Goal: Navigation & Orientation: Find specific page/section

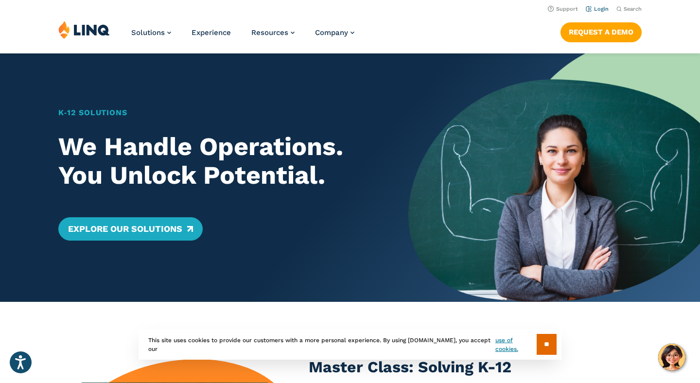
click at [599, 7] on link "Login" at bounding box center [597, 9] width 23 height 6
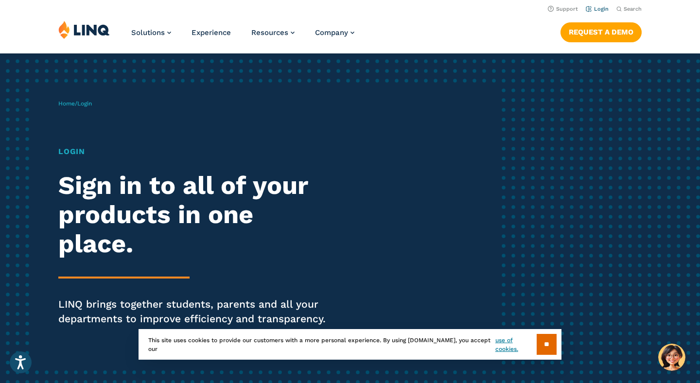
click at [602, 7] on link "Login" at bounding box center [597, 9] width 23 height 6
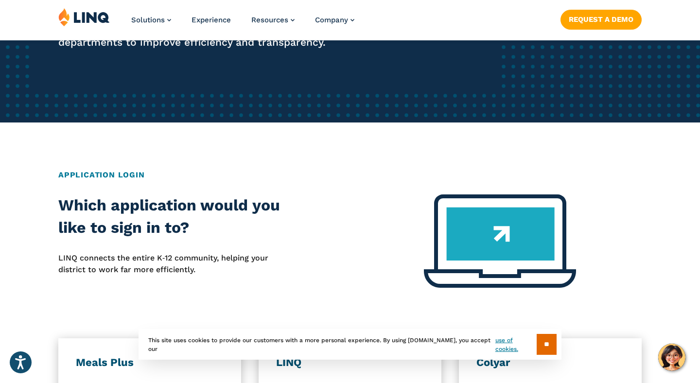
scroll to position [287, 0]
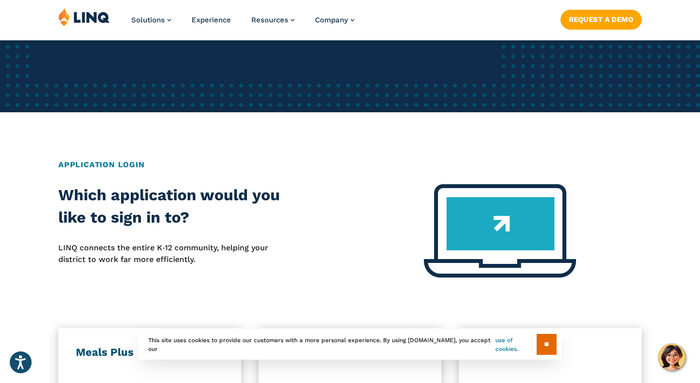
click at [507, 342] on link "use of cookies." at bounding box center [515, 344] width 41 height 17
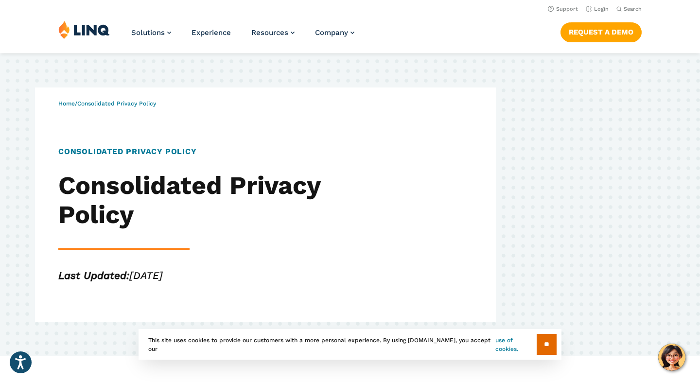
click at [499, 346] on link "use of cookies." at bounding box center [515, 344] width 41 height 17
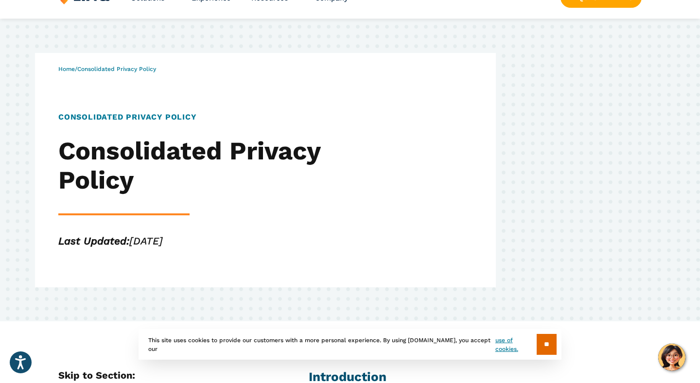
scroll to position [79, 0]
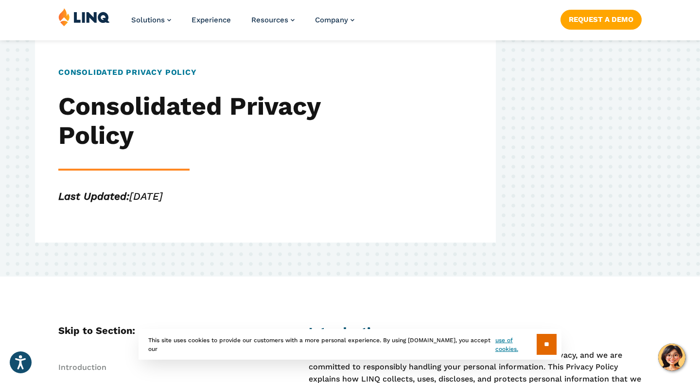
drag, startPoint x: 551, startPoint y: 344, endPoint x: 536, endPoint y: 262, distance: 82.4
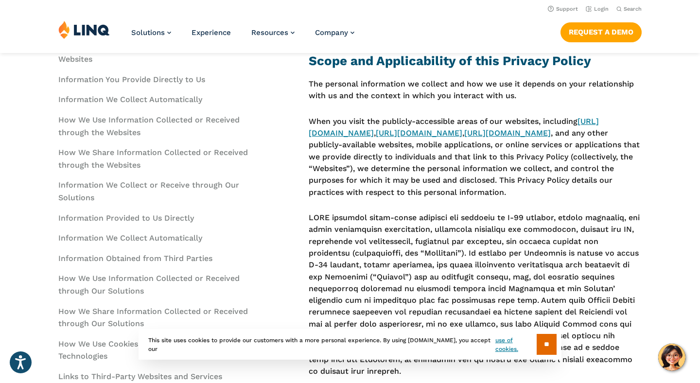
scroll to position [0, 0]
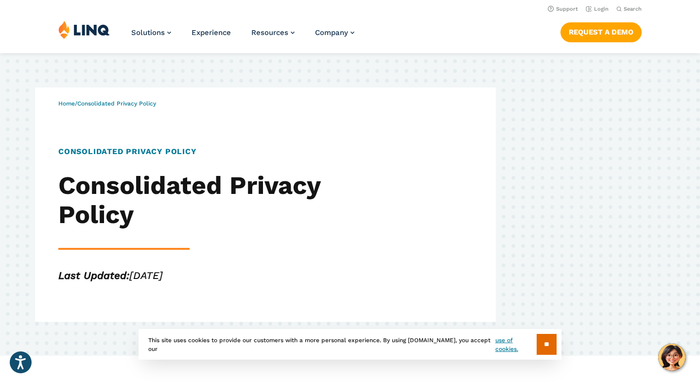
click at [94, 31] on img at bounding box center [84, 29] width 52 height 18
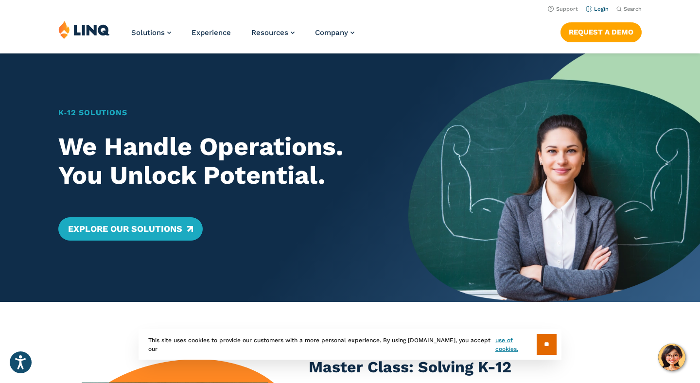
click at [599, 7] on link "Login" at bounding box center [597, 9] width 23 height 6
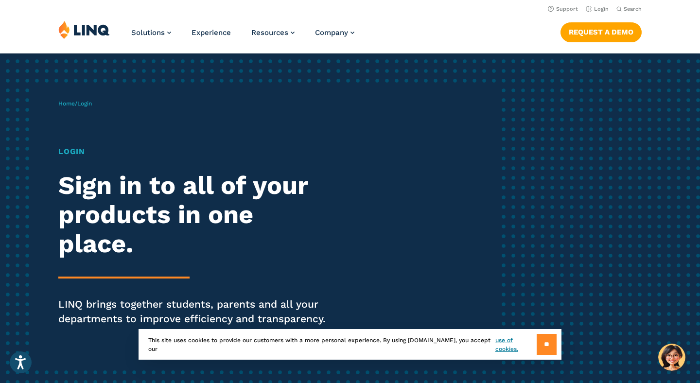
click at [547, 344] on input "**" at bounding box center [546, 344] width 20 height 21
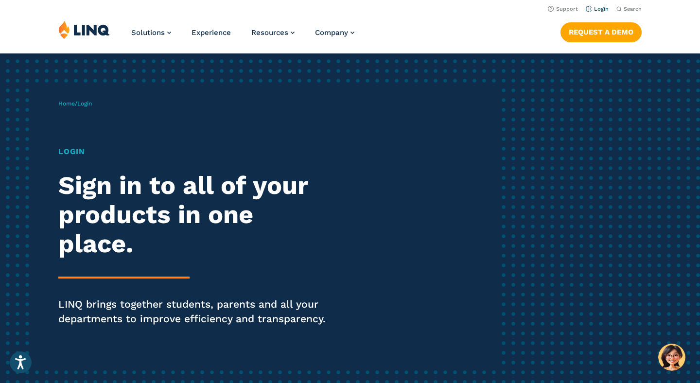
click at [603, 7] on link "Login" at bounding box center [597, 9] width 23 height 6
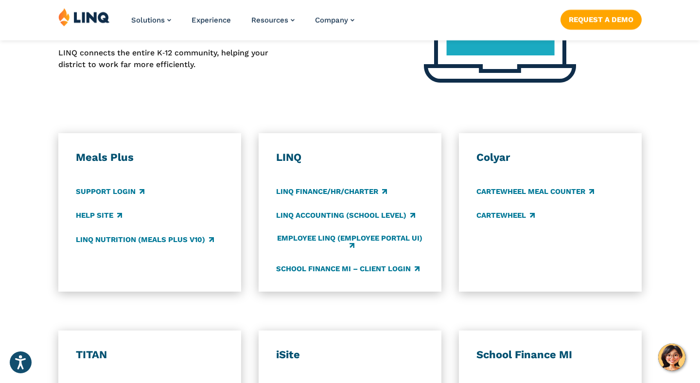
scroll to position [484, 0]
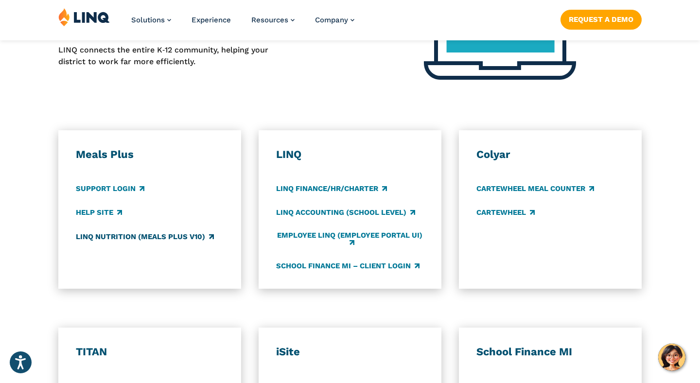
click at [150, 235] on link "LINQ Nutrition (Meals Plus v10)" at bounding box center [145, 236] width 138 height 11
